Goal: Task Accomplishment & Management: Manage account settings

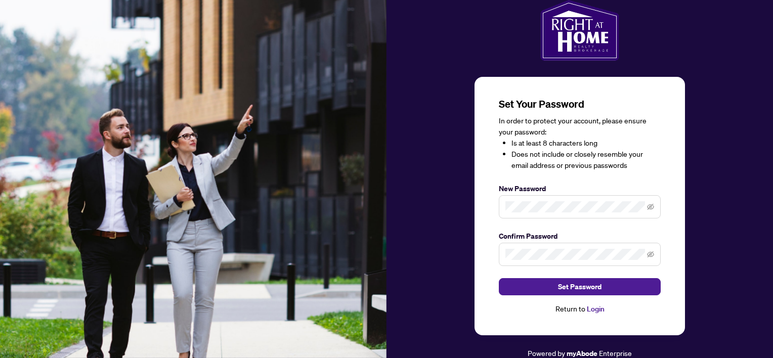
click at [540, 200] on span at bounding box center [580, 206] width 162 height 23
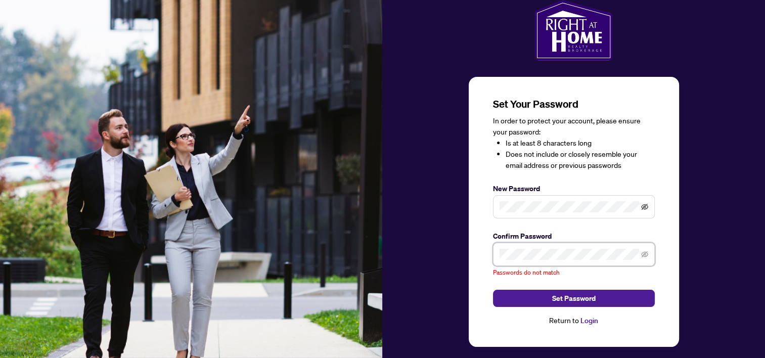
click at [643, 205] on icon "eye-invisible" at bounding box center [644, 207] width 7 height 6
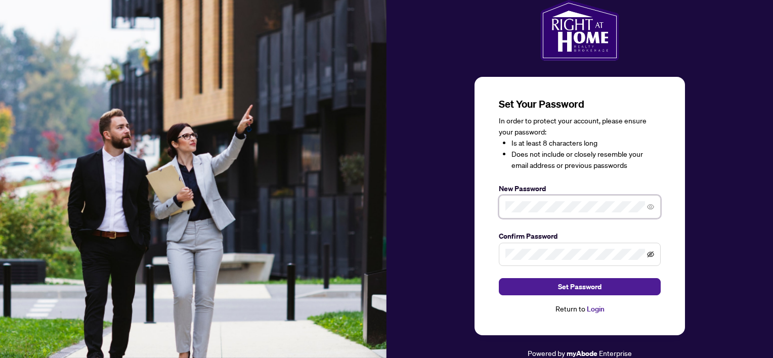
click at [649, 255] on icon "eye-invisible" at bounding box center [650, 254] width 7 height 7
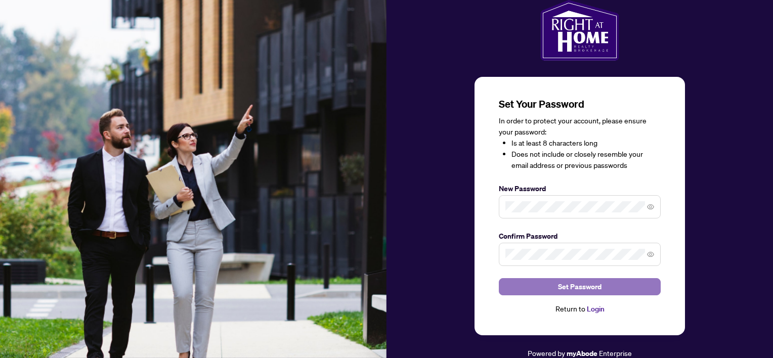
click at [589, 283] on span "Set Password" at bounding box center [579, 287] width 43 height 16
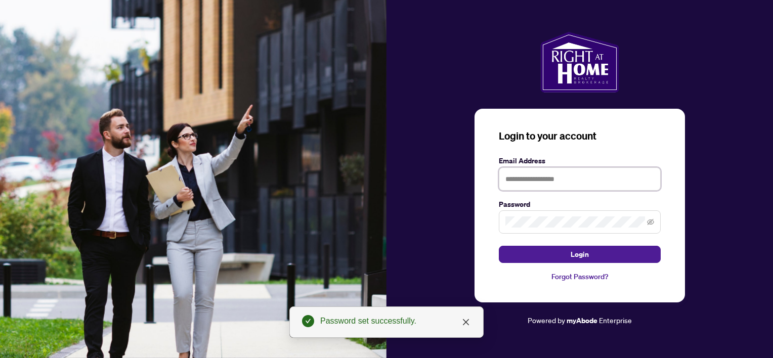
click at [571, 173] on input "text" at bounding box center [580, 178] width 162 height 23
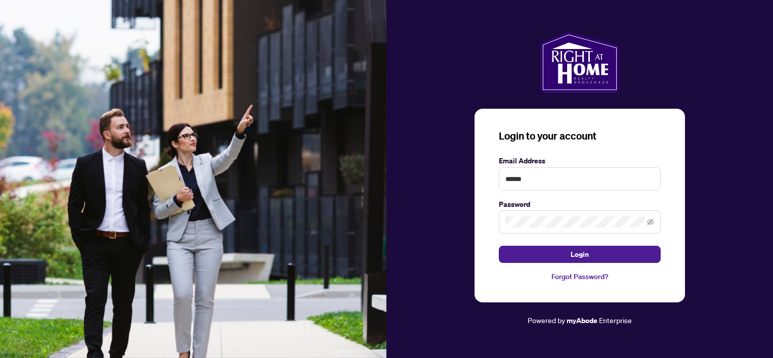
click at [712, 136] on div "Login to your account Email Address ****** Password Login Forgot Password? Powe…" at bounding box center [579, 179] width 386 height 295
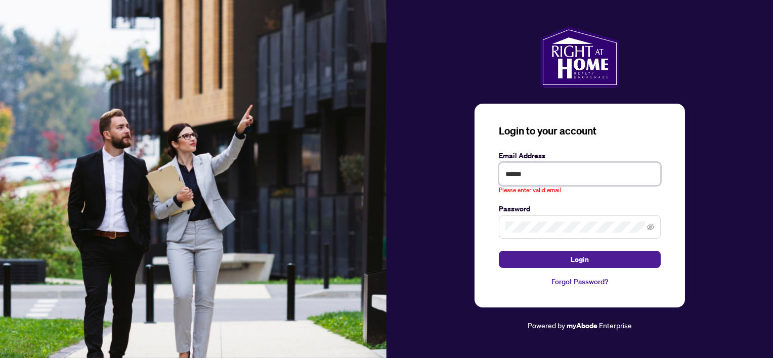
click at [555, 178] on input "******" at bounding box center [580, 173] width 162 height 23
type input "**********"
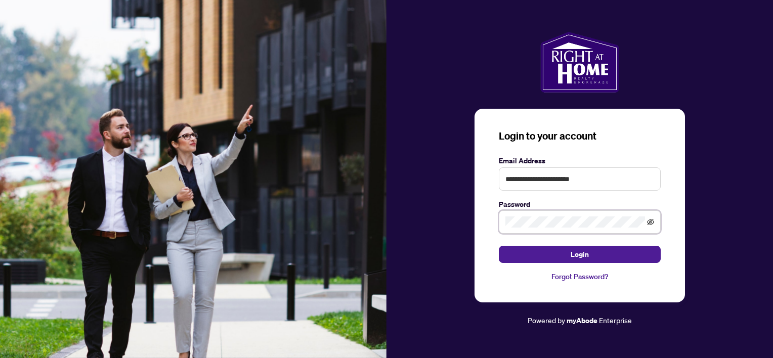
click at [652, 220] on icon "eye-invisible" at bounding box center [650, 222] width 7 height 6
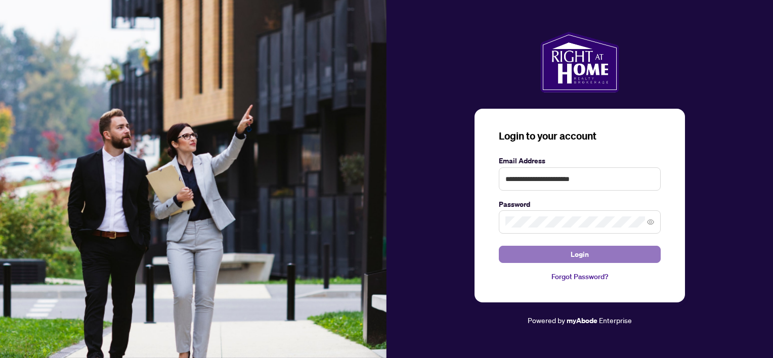
click at [592, 257] on button "Login" at bounding box center [580, 254] width 162 height 17
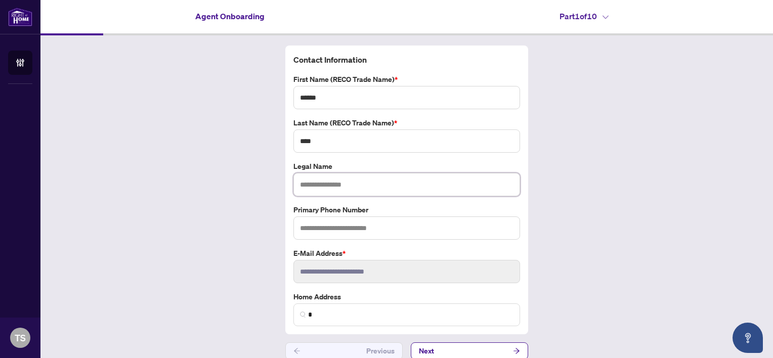
click at [347, 183] on input "text" at bounding box center [406, 184] width 227 height 23
type input "**********"
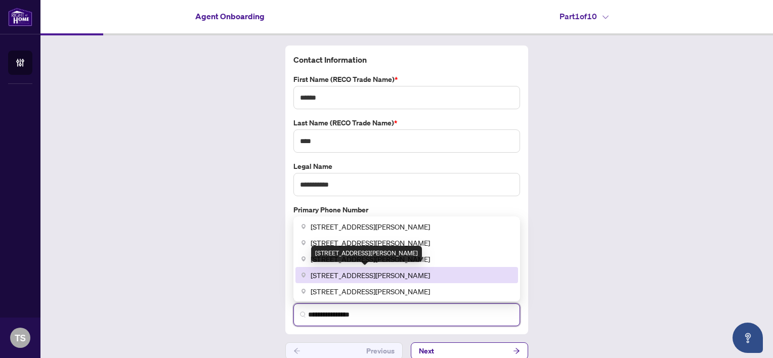
click at [379, 276] on span "[STREET_ADDRESS][PERSON_NAME]" at bounding box center [370, 275] width 119 height 11
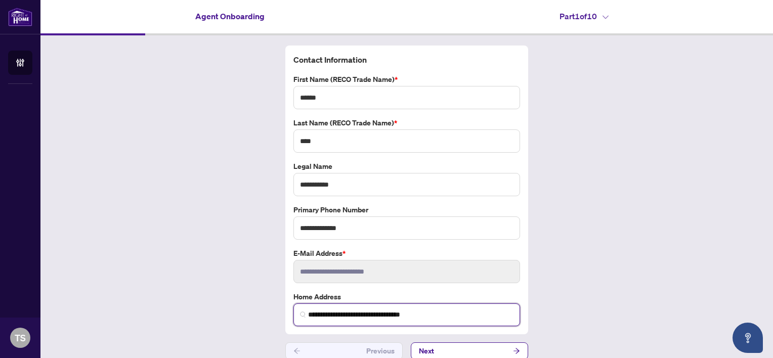
scroll to position [10, 0]
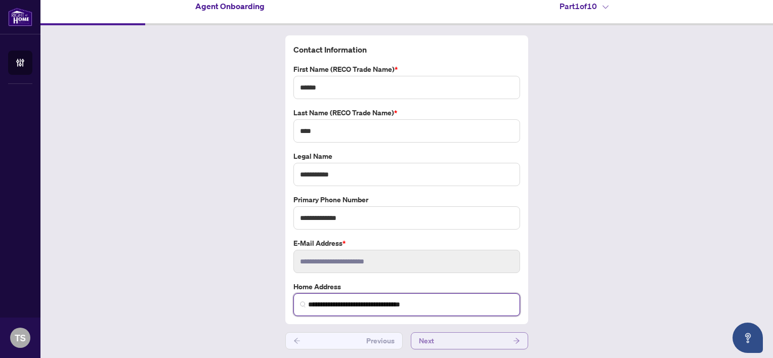
type input "**********"
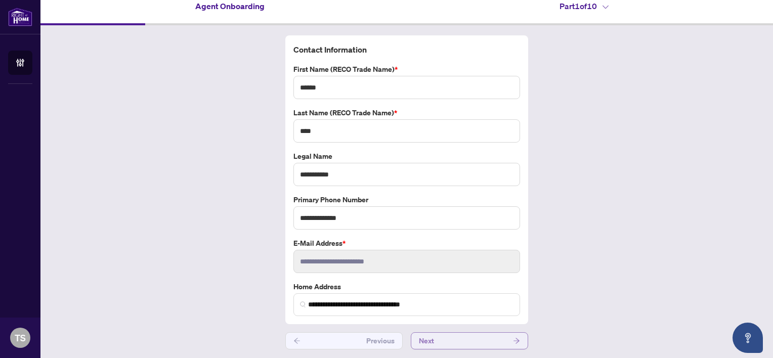
click at [428, 338] on span "Next" at bounding box center [426, 341] width 15 height 16
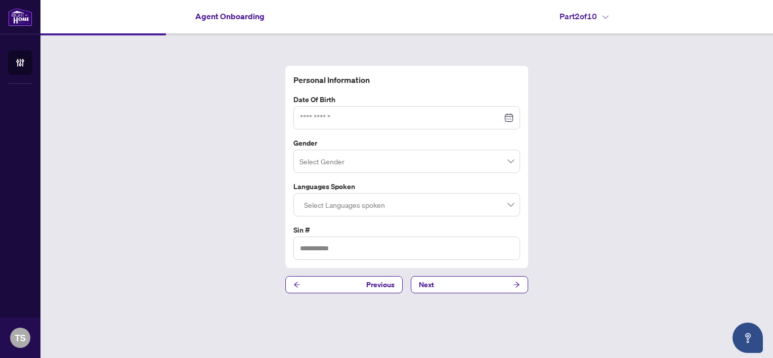
click at [508, 119] on div at bounding box center [406, 117] width 213 height 11
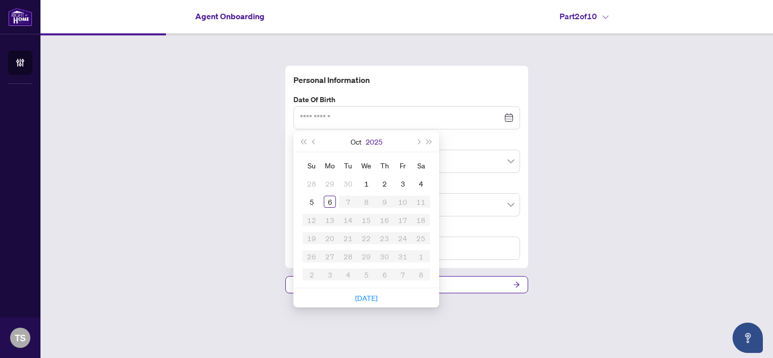
click at [375, 143] on button "2025" at bounding box center [374, 141] width 17 height 20
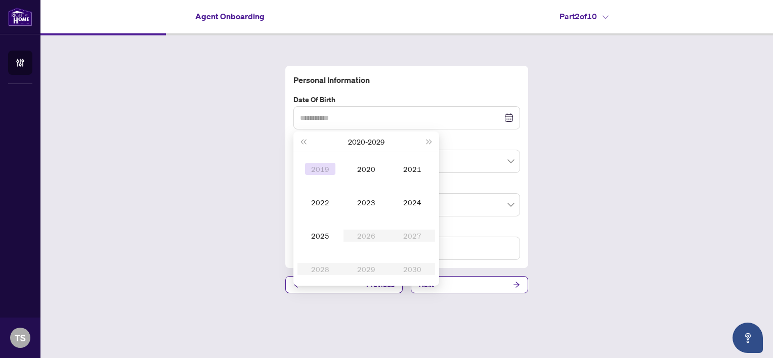
type input "**********"
click at [304, 141] on span "Last year (Control + left)" at bounding box center [302, 141] width 5 height 5
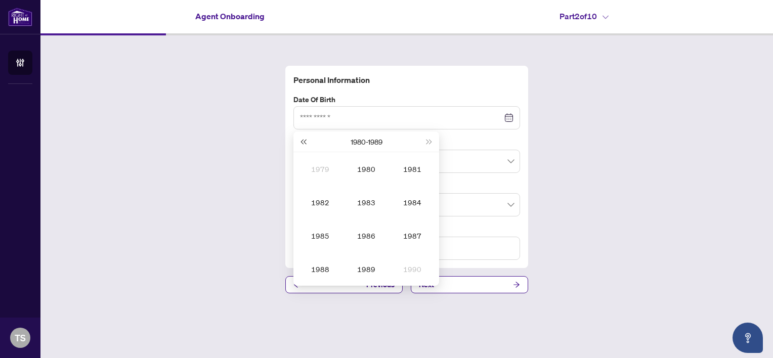
click at [304, 141] on span "Last year (Control + left)" at bounding box center [302, 141] width 5 height 5
click at [374, 207] on div "1973" at bounding box center [366, 202] width 30 height 12
click at [369, 239] on div "Aug" at bounding box center [366, 236] width 30 height 12
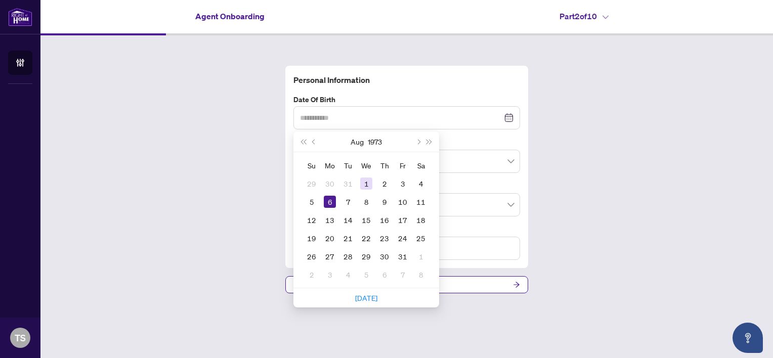
type input "**********"
click at [365, 184] on div "1" at bounding box center [366, 184] width 12 height 12
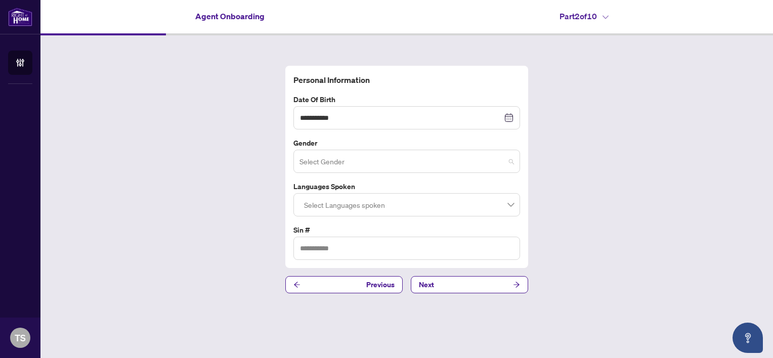
click at [366, 162] on input "search" at bounding box center [401, 163] width 205 height 22
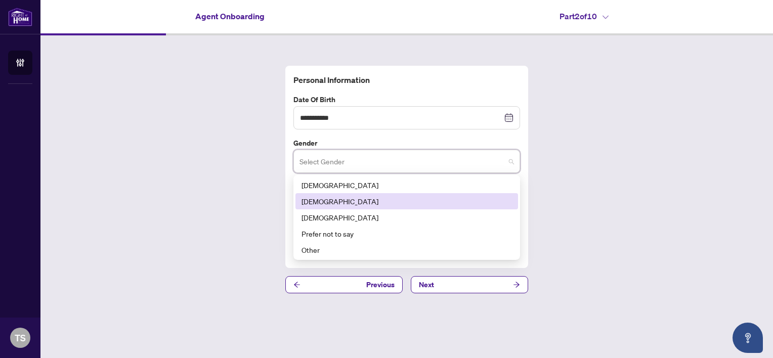
click at [339, 199] on div "[DEMOGRAPHIC_DATA]" at bounding box center [406, 201] width 210 height 11
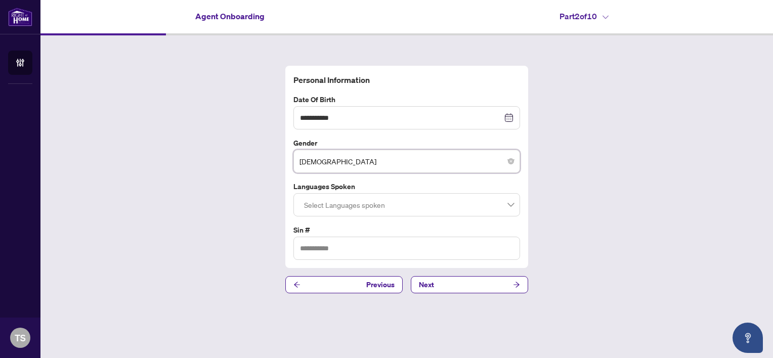
click at [348, 202] on div at bounding box center [406, 205] width 213 height 18
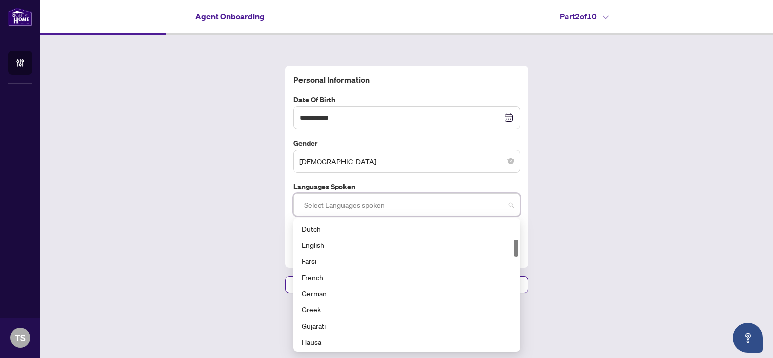
scroll to position [146, 0]
click at [319, 245] on div "English" at bounding box center [406, 244] width 210 height 11
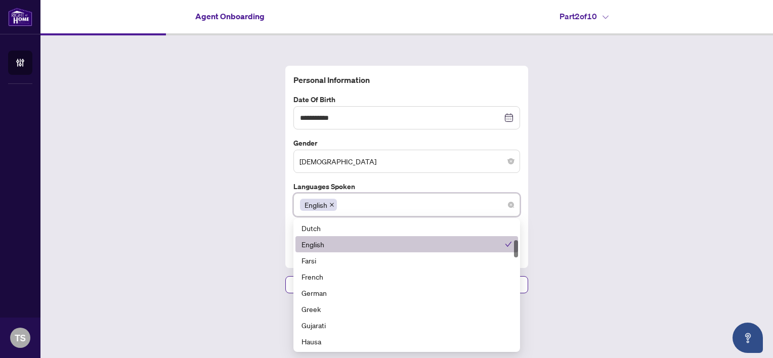
click at [359, 243] on div "English" at bounding box center [402, 244] width 203 height 11
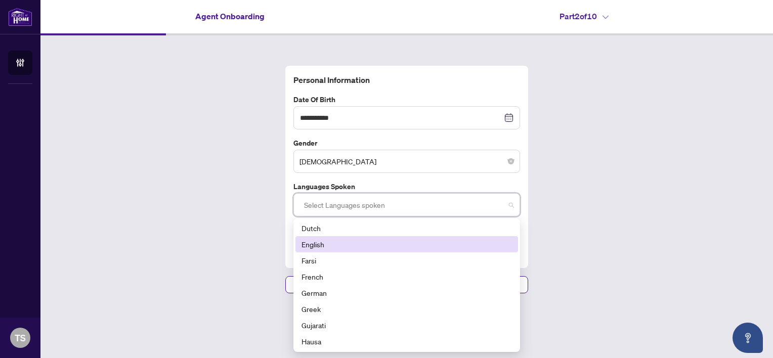
click at [359, 243] on div "English" at bounding box center [406, 244] width 210 height 11
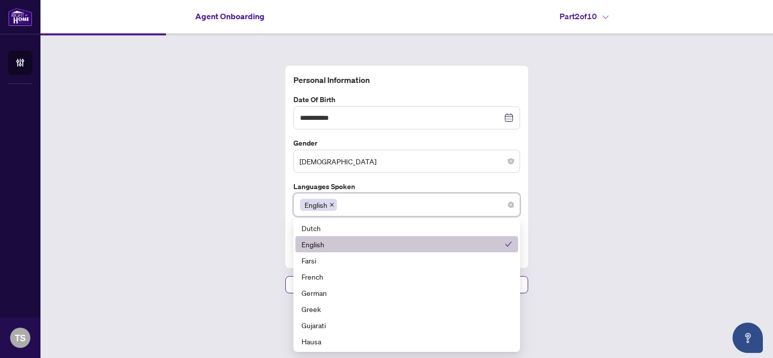
click at [587, 237] on div "**********" at bounding box center [406, 179] width 732 height 288
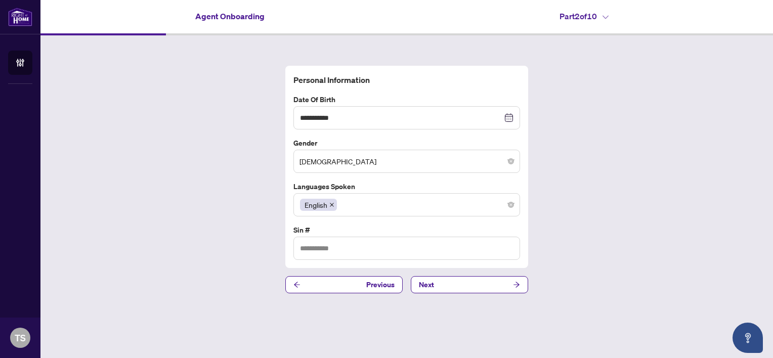
click at [587, 237] on div "**********" at bounding box center [406, 179] width 732 height 288
click at [470, 255] on input "text" at bounding box center [406, 248] width 227 height 23
type input "*********"
click at [458, 290] on button "Next" at bounding box center [469, 284] width 117 height 17
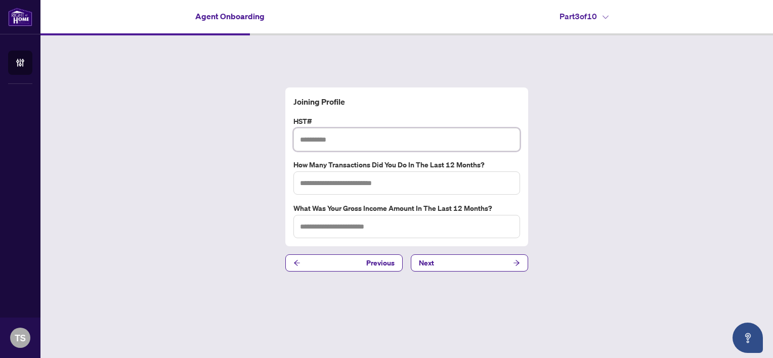
click at [374, 144] on input "text" at bounding box center [406, 139] width 227 height 23
type input "*********"
click at [462, 258] on button "Next" at bounding box center [469, 262] width 117 height 17
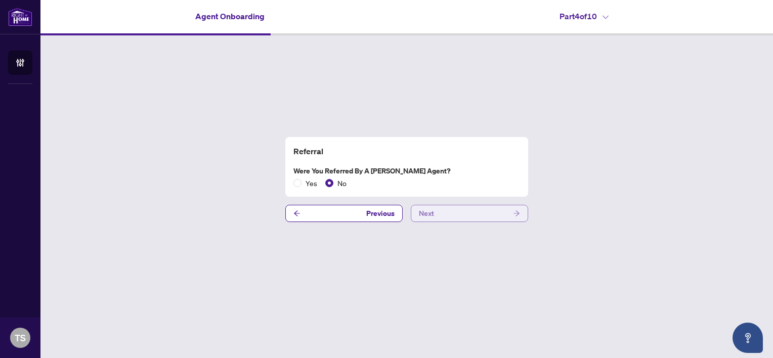
click at [453, 216] on button "Next" at bounding box center [469, 213] width 117 height 17
click at [436, 210] on button "Next" at bounding box center [469, 213] width 117 height 17
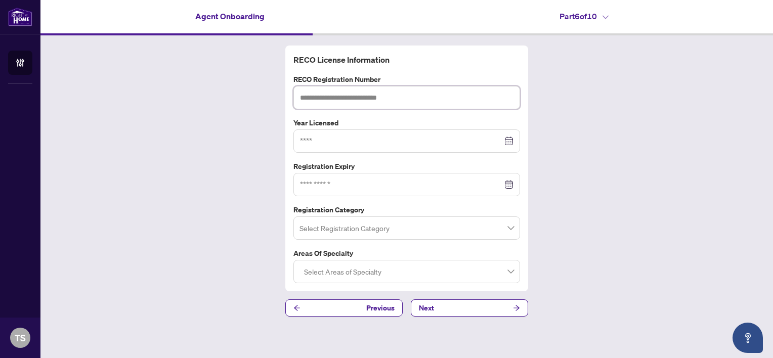
click at [374, 98] on input "text" at bounding box center [406, 97] width 227 height 23
click at [491, 140] on input at bounding box center [401, 141] width 202 height 11
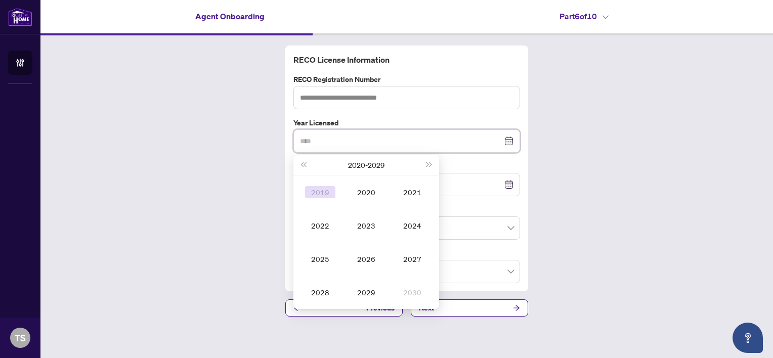
type input "****"
click at [305, 165] on span "Last year (Control + left)" at bounding box center [302, 164] width 5 height 5
type input "****"
click at [322, 257] on div "2015" at bounding box center [320, 259] width 30 height 12
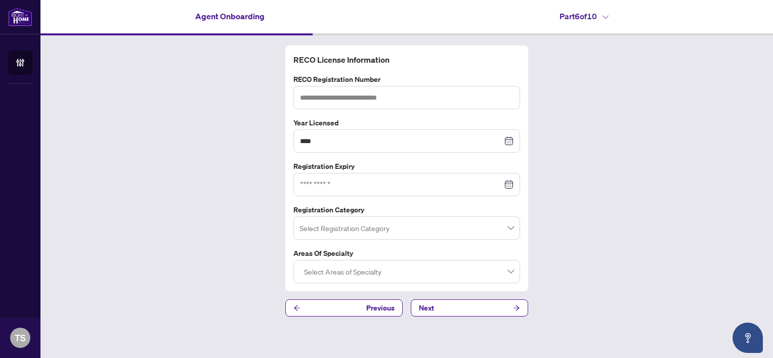
click at [453, 226] on input "search" at bounding box center [401, 229] width 205 height 22
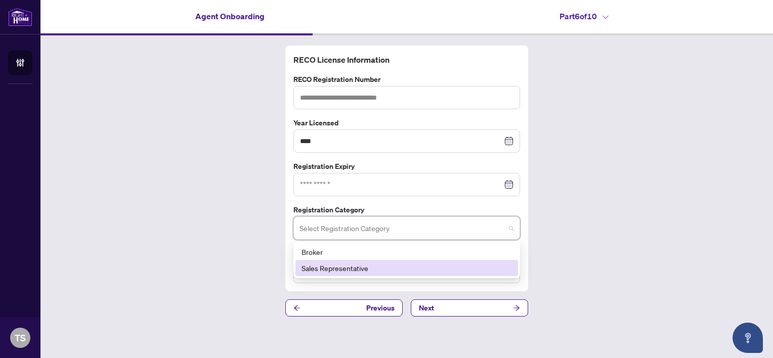
click at [396, 271] on div "Sales Representative" at bounding box center [406, 267] width 210 height 11
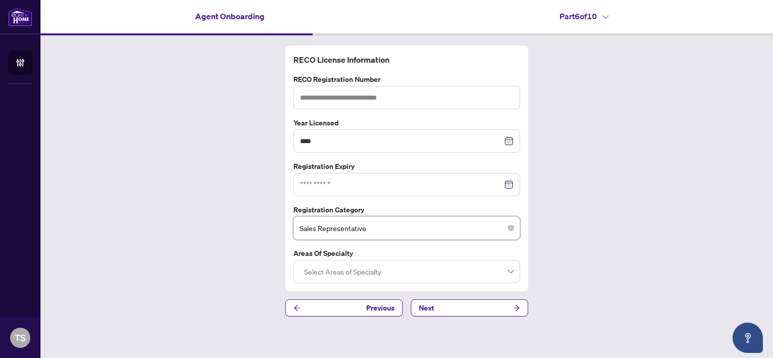
click at [407, 270] on div at bounding box center [406, 271] width 213 height 18
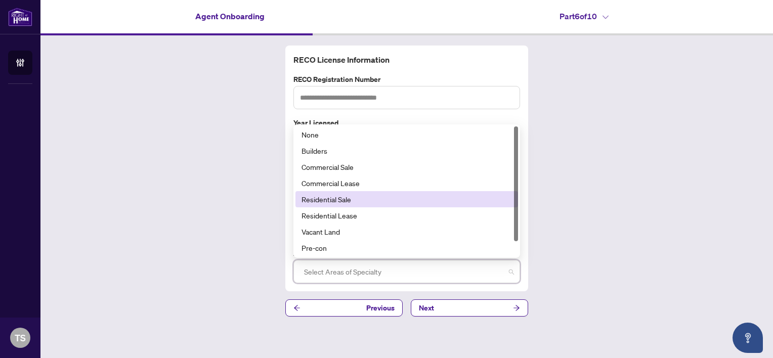
click at [358, 203] on div "Residential Sale" at bounding box center [406, 199] width 210 height 11
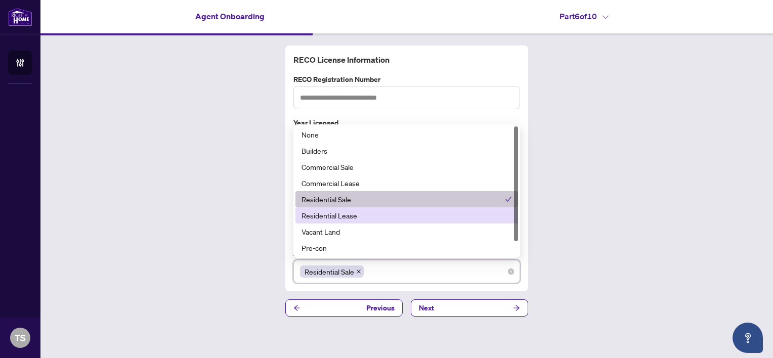
click at [409, 219] on div "Residential Lease" at bounding box center [406, 215] width 210 height 11
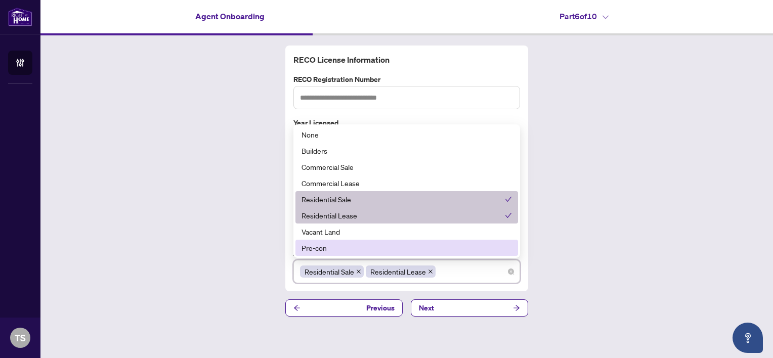
click at [554, 275] on div "RECO License Information RECO Registration Number Year Licensed **** [DATE] - […" at bounding box center [406, 180] width 732 height 291
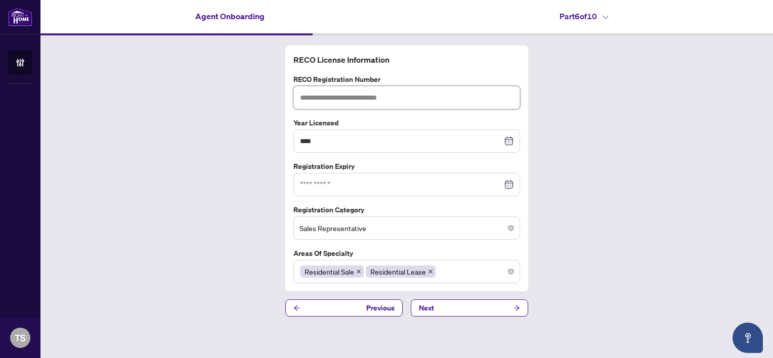
click at [396, 92] on input "text" at bounding box center [406, 97] width 227 height 23
click at [509, 184] on div at bounding box center [406, 184] width 213 height 11
type input "*******"
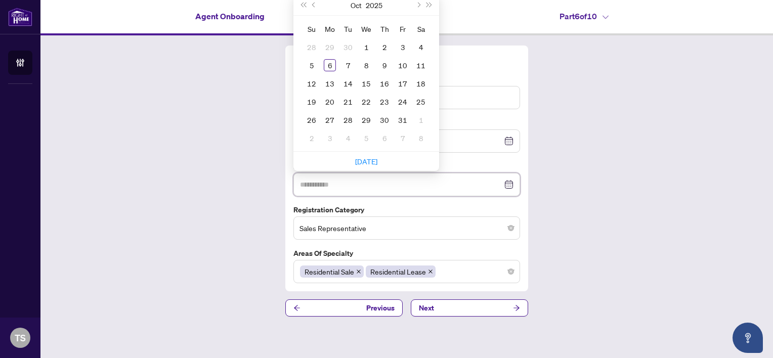
type input "**********"
click at [376, 4] on button "2025" at bounding box center [374, 5] width 17 height 20
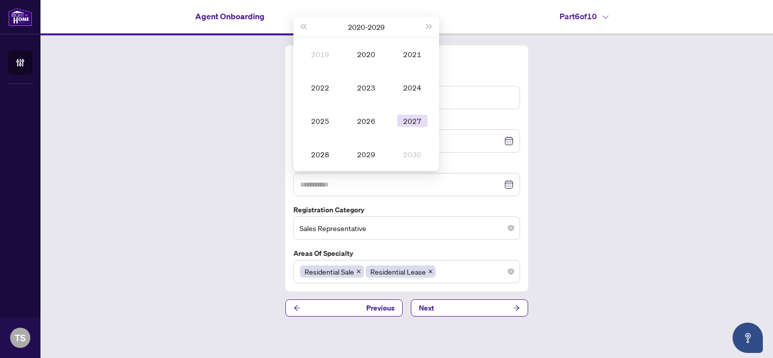
click at [413, 119] on div "2027" at bounding box center [412, 121] width 30 height 12
click at [366, 86] on div "May" at bounding box center [366, 87] width 30 height 12
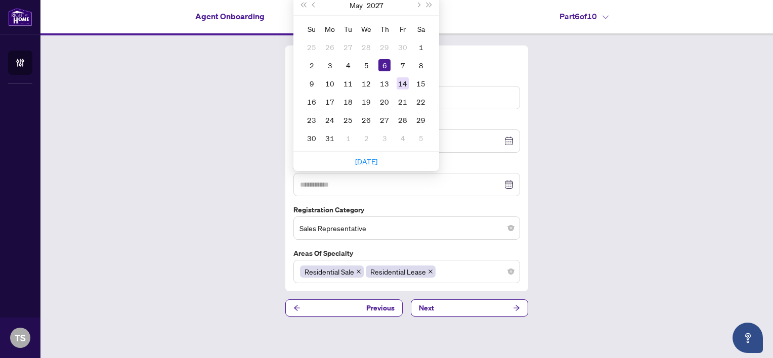
type input "**********"
click at [403, 83] on div "14" at bounding box center [402, 83] width 12 height 12
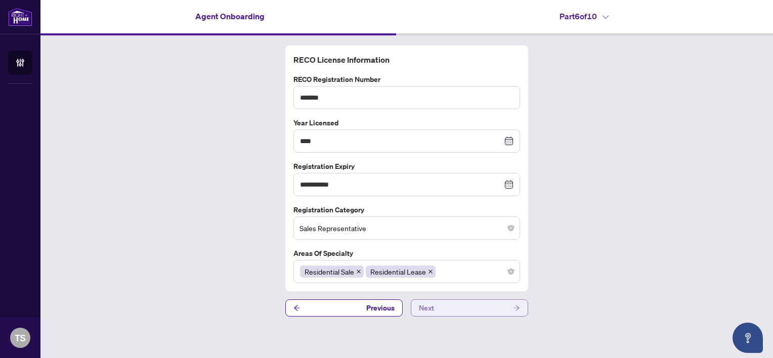
click at [483, 308] on button "Next" at bounding box center [469, 307] width 117 height 17
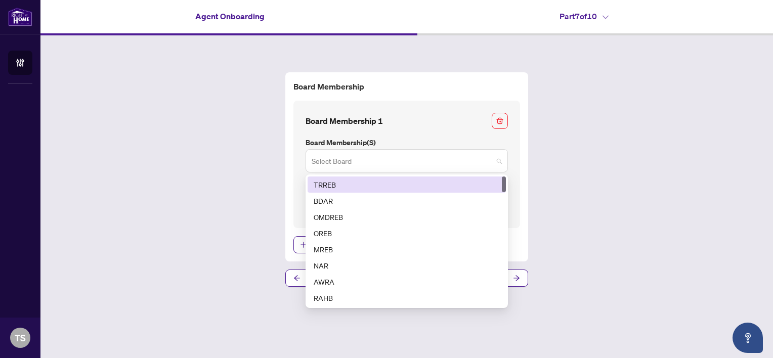
click at [499, 163] on span at bounding box center [407, 160] width 190 height 19
click at [440, 186] on div "TRREB" at bounding box center [407, 184] width 186 height 11
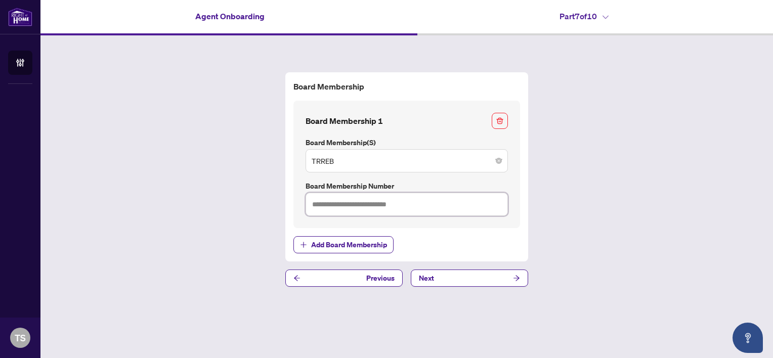
click at [420, 208] on input "text" at bounding box center [406, 204] width 202 height 23
type input "*******"
click at [463, 275] on button "Next" at bounding box center [469, 278] width 117 height 17
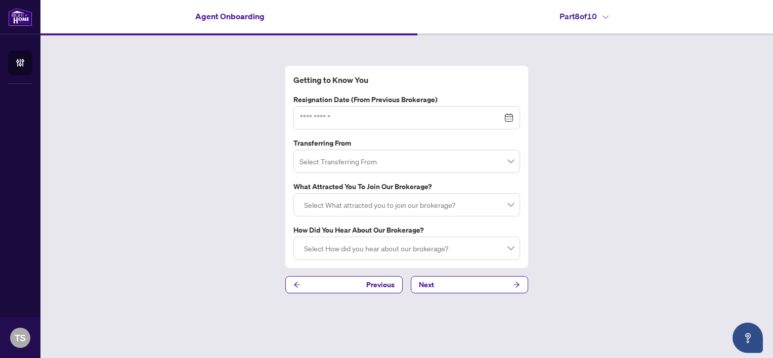
click at [407, 166] on input "search" at bounding box center [401, 163] width 205 height 22
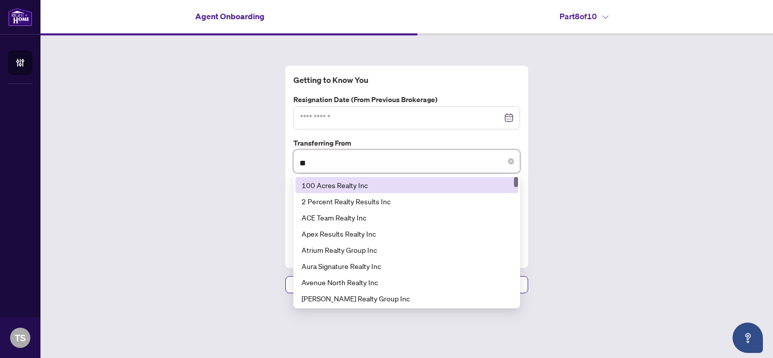
type input "*"
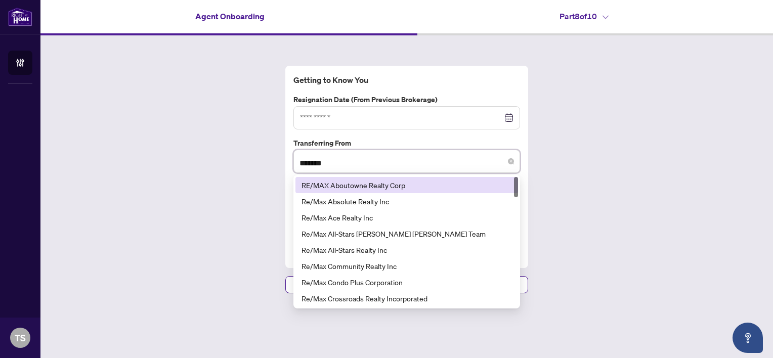
type input "********"
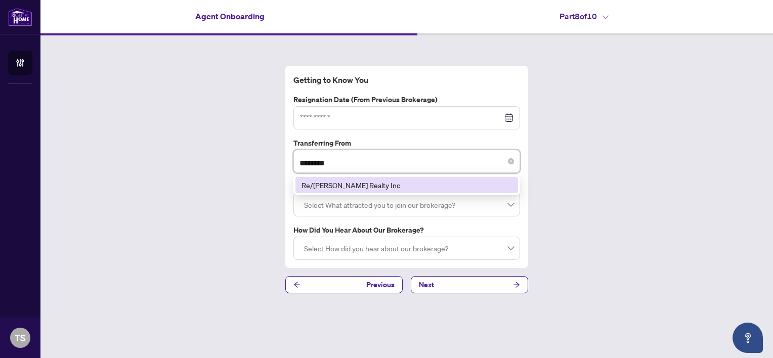
click at [386, 180] on div "Re/[PERSON_NAME] Realty Inc" at bounding box center [406, 185] width 210 height 11
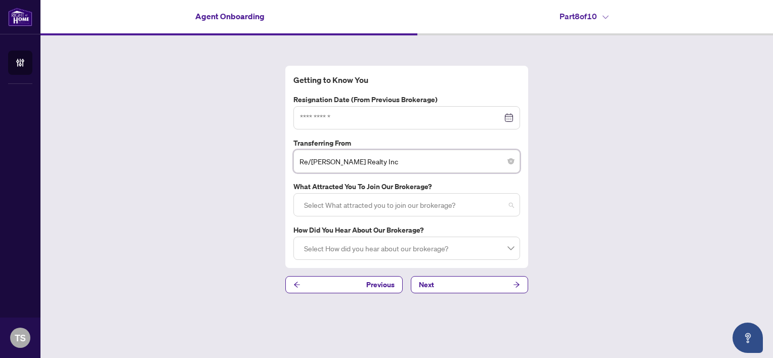
click at [439, 204] on div at bounding box center [406, 205] width 213 height 18
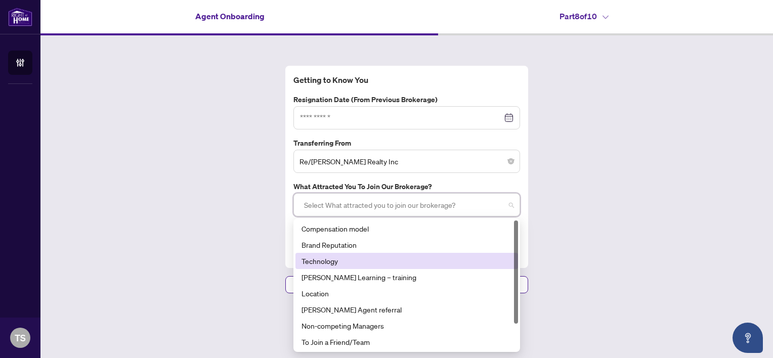
drag, startPoint x: 516, startPoint y: 259, endPoint x: 512, endPoint y: 231, distance: 28.0
click at [512, 231] on div "Compensation model Brand Reputation Technology [PERSON_NAME] Learning – trainin…" at bounding box center [406, 284] width 223 height 129
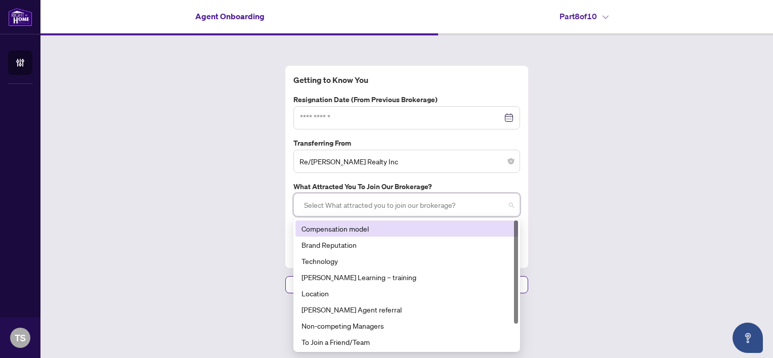
click at [502, 229] on div "Compensation model" at bounding box center [406, 228] width 210 height 11
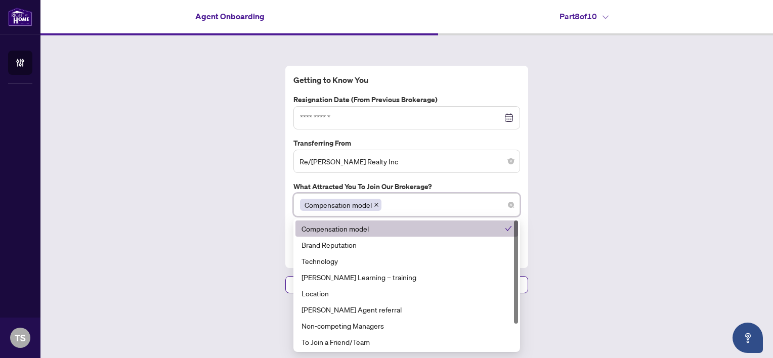
click at [588, 214] on div "Getting to Know You Resignation Date (from previous brokerage) Transferring Fro…" at bounding box center [406, 179] width 732 height 288
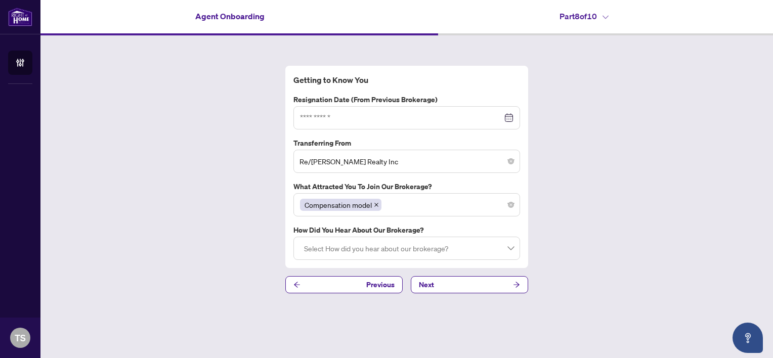
click at [486, 203] on div "Compensation model" at bounding box center [406, 205] width 213 height 18
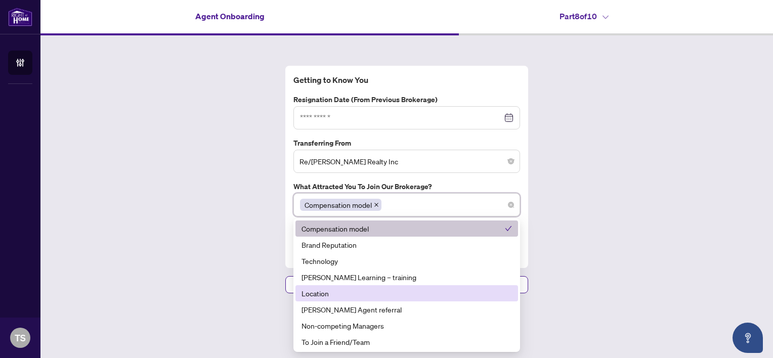
click at [451, 288] on div "Location" at bounding box center [406, 293] width 210 height 11
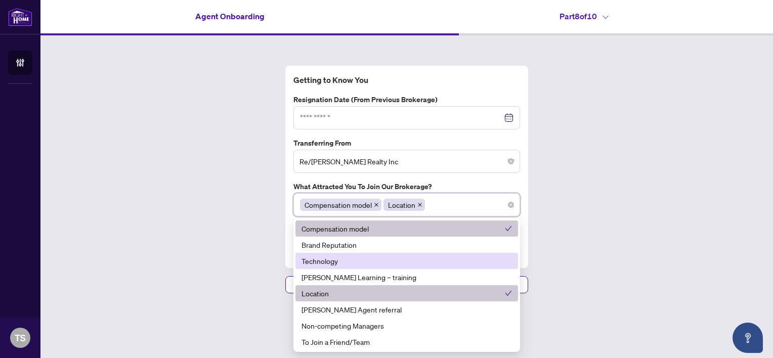
click at [595, 267] on div "Getting to Know You Resignation Date (from previous brokerage) Transferring Fro…" at bounding box center [406, 179] width 732 height 288
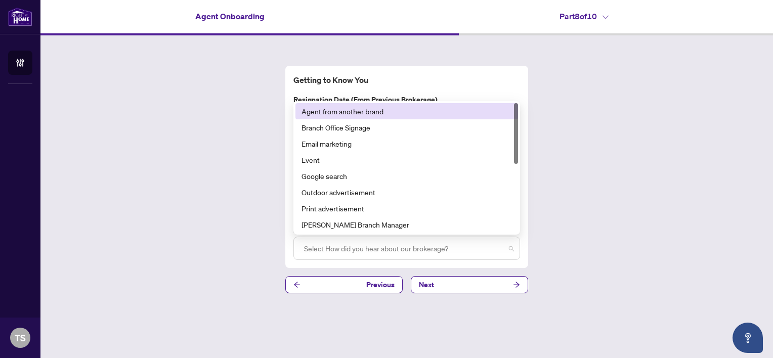
click at [510, 249] on div at bounding box center [406, 248] width 213 height 18
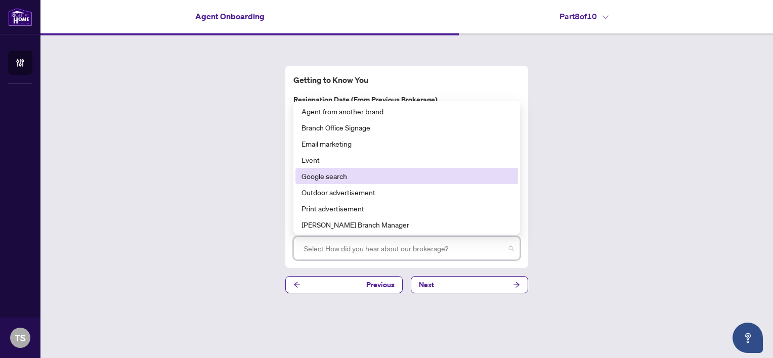
click at [436, 180] on div "Google search" at bounding box center [406, 175] width 210 height 11
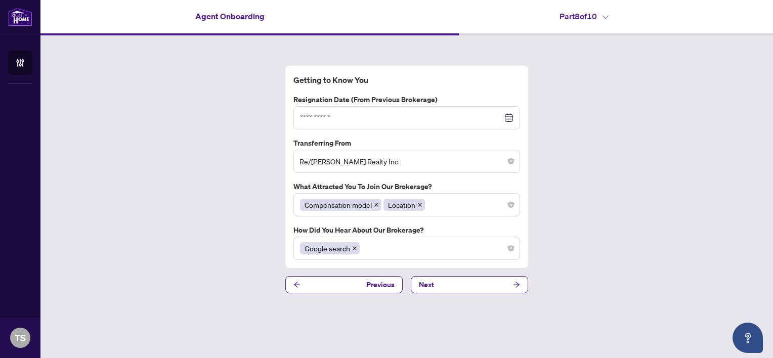
click at [598, 269] on div "Getting to Know You Resignation Date (from previous brokerage) Transferring Fro…" at bounding box center [406, 179] width 732 height 288
click at [510, 117] on div at bounding box center [406, 117] width 213 height 11
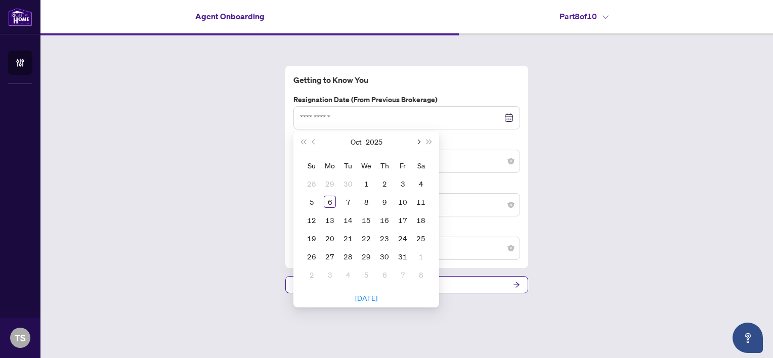
click at [418, 142] on span "Next month (PageDown)" at bounding box center [417, 141] width 5 height 5
type input "**********"
click at [368, 207] on div "5" at bounding box center [366, 202] width 12 height 12
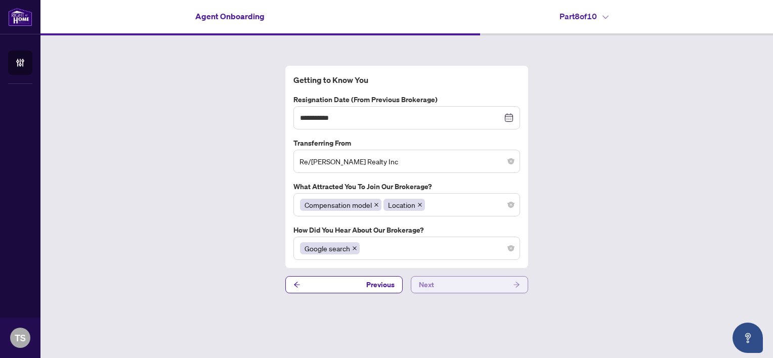
click at [478, 287] on button "Next" at bounding box center [469, 284] width 117 height 17
click at [435, 286] on button "Next" at bounding box center [469, 284] width 117 height 17
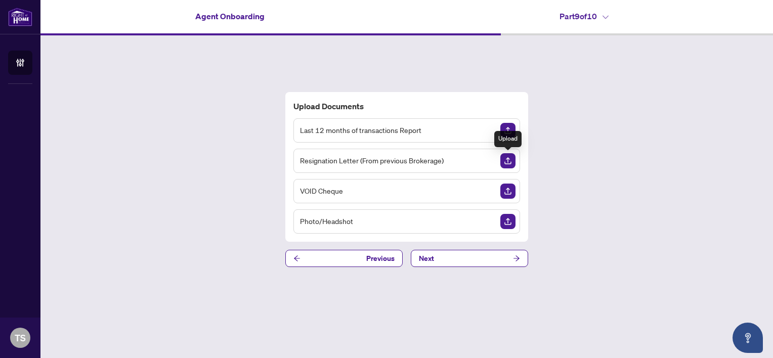
click at [512, 160] on img "Upload Document" at bounding box center [507, 160] width 15 height 15
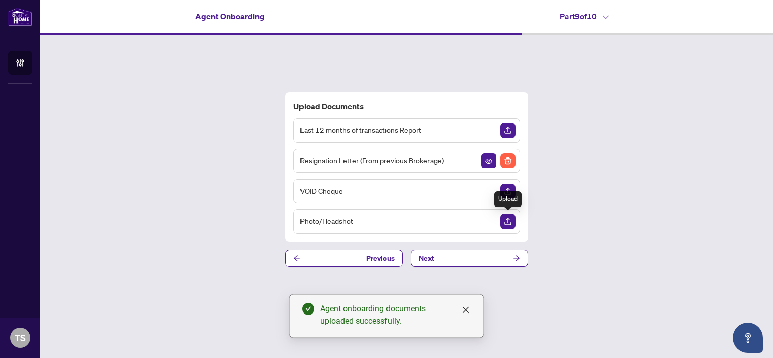
click at [506, 219] on img "Upload Document" at bounding box center [507, 221] width 15 height 15
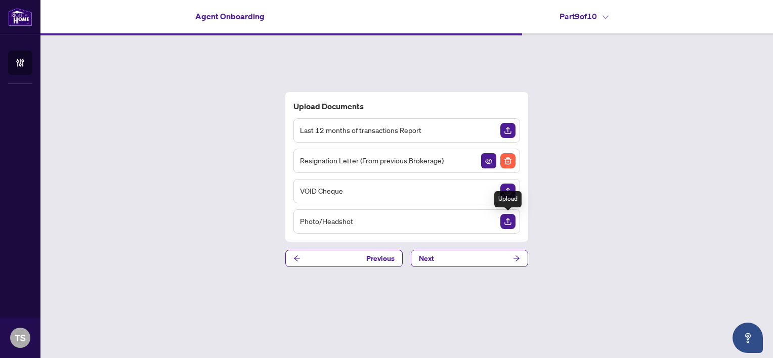
click at [510, 222] on img "Upload Document" at bounding box center [507, 221] width 15 height 15
click at [456, 256] on button "Next" at bounding box center [469, 258] width 117 height 17
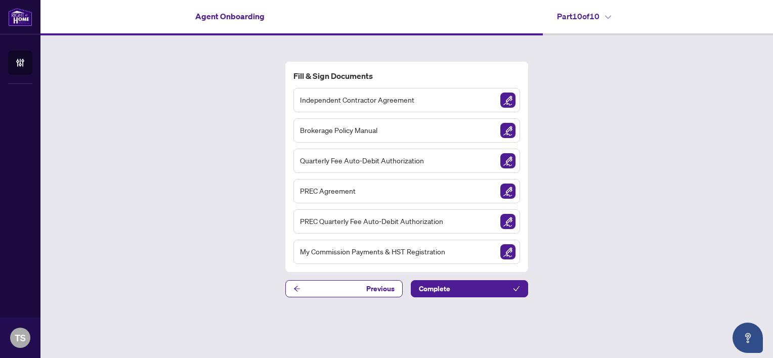
click at [388, 103] on span "Independent Contractor Agreement" at bounding box center [357, 100] width 114 height 12
click at [508, 99] on img "Sign Document" at bounding box center [507, 100] width 15 height 15
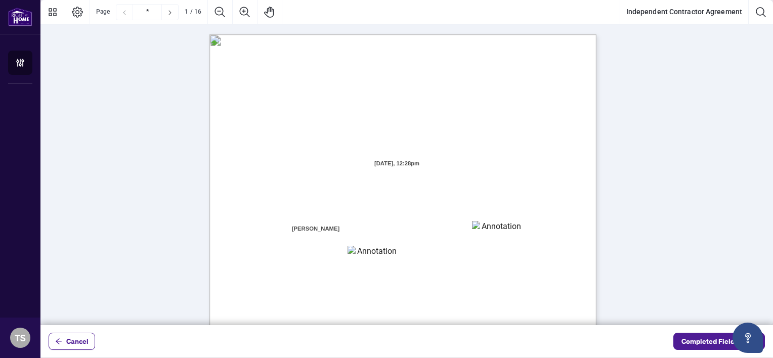
click at [426, 162] on span "[DATE], 12:28pm" at bounding box center [397, 163] width 66 height 15
click at [77, 343] on span "Cancel" at bounding box center [77, 341] width 22 height 16
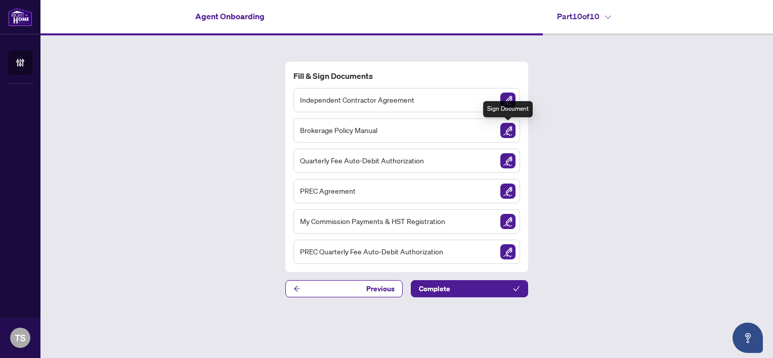
click at [509, 129] on img "Sign Document" at bounding box center [507, 130] width 15 height 15
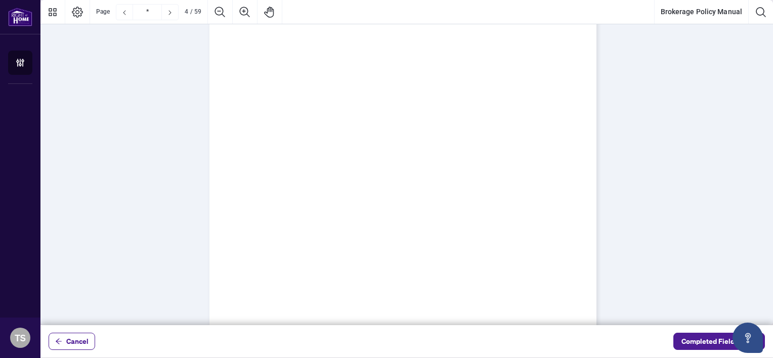
scroll to position [525, 0]
type input "*"
